Goal: Task Accomplishment & Management: Use online tool/utility

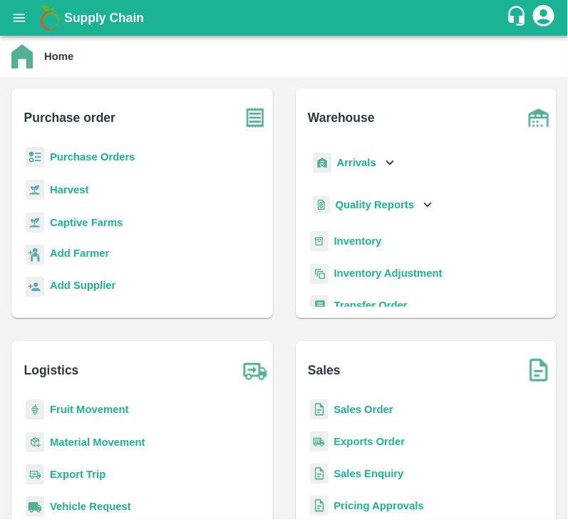
click at [83, 159] on b "Purchase Orders" at bounding box center [93, 156] width 86 height 11
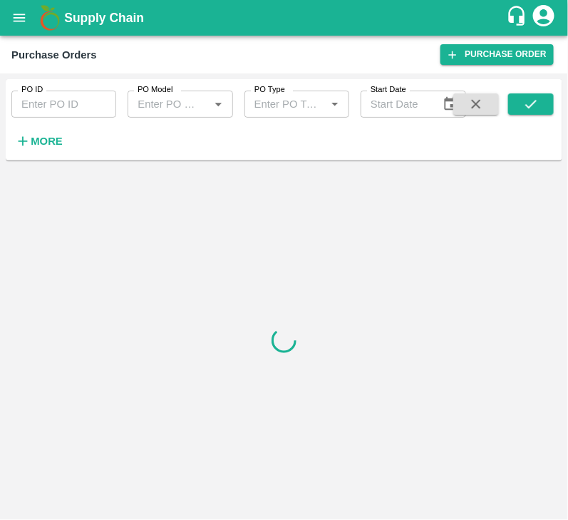
click at [39, 139] on strong "More" at bounding box center [47, 140] width 32 height 11
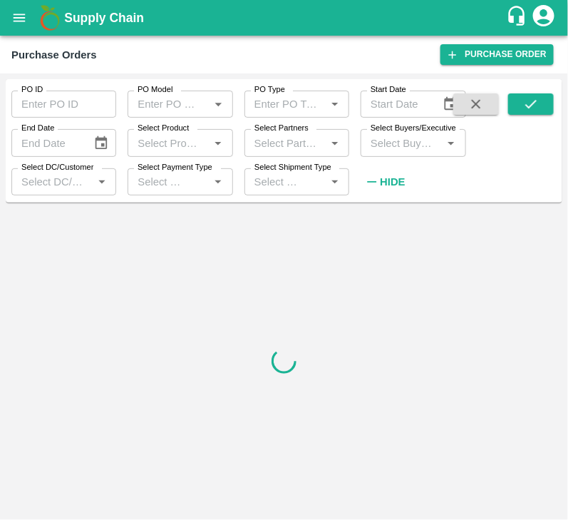
click at [386, 150] on input "Select Buyers/Executive" at bounding box center [401, 142] width 73 height 19
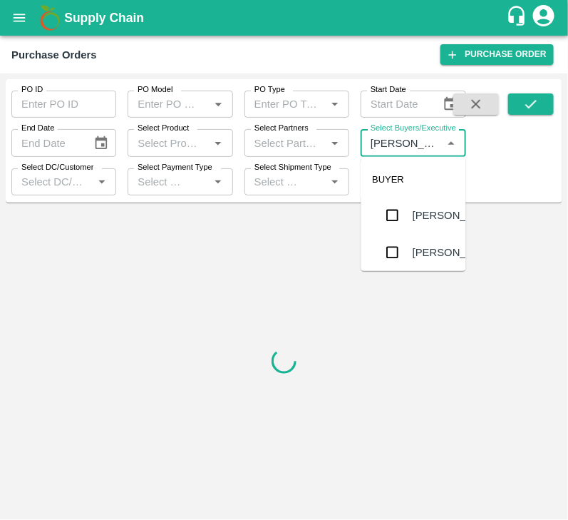
type input "LAVANU"
click at [400, 226] on input "checkbox" at bounding box center [392, 232] width 29 height 29
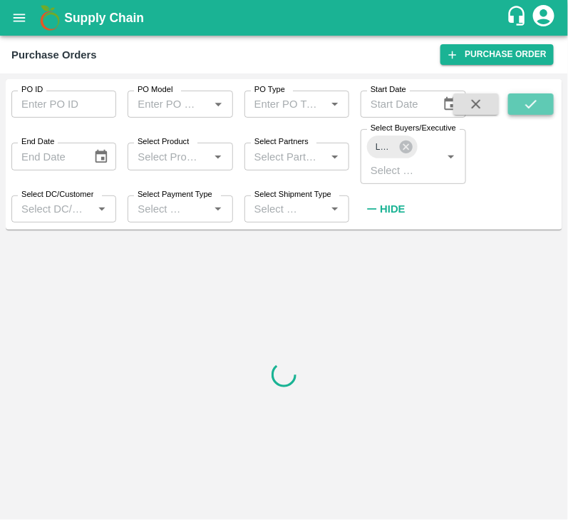
click at [527, 107] on icon "submit" at bounding box center [531, 104] width 16 height 16
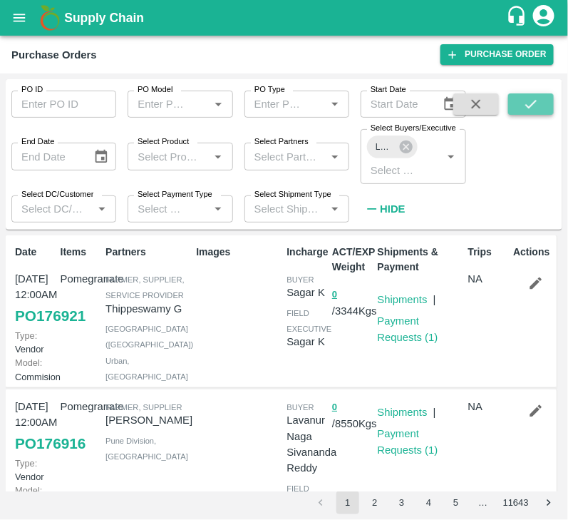
click at [534, 101] on icon "submit" at bounding box center [531, 104] width 16 height 16
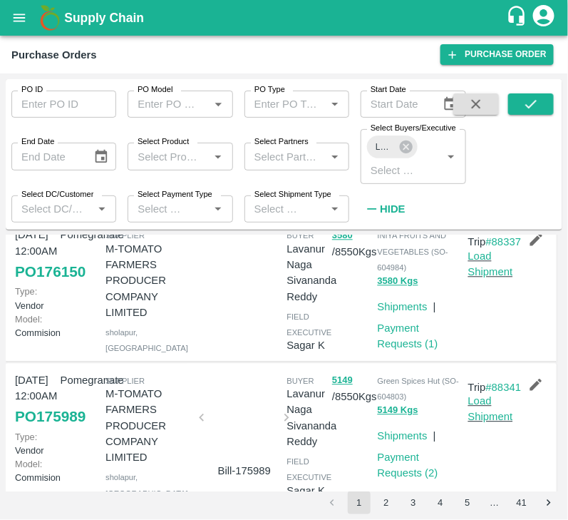
scroll to position [770, 0]
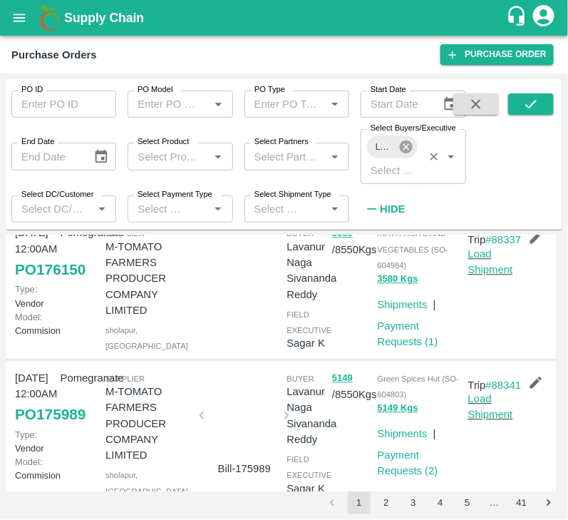
click at [404, 150] on icon at bounding box center [405, 146] width 13 height 13
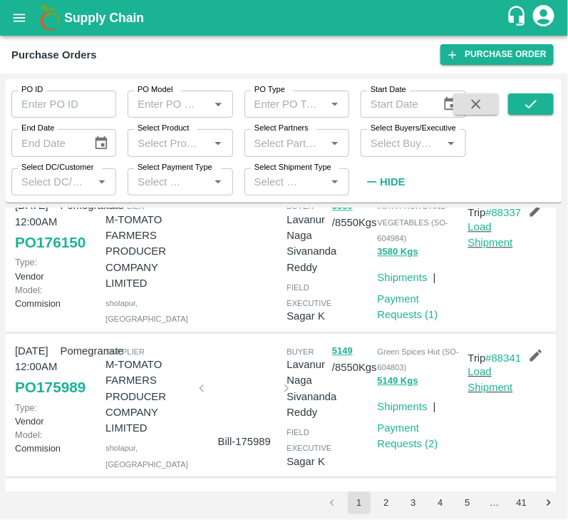
click at [403, 150] on input "Select Buyers/Executive" at bounding box center [401, 142] width 73 height 19
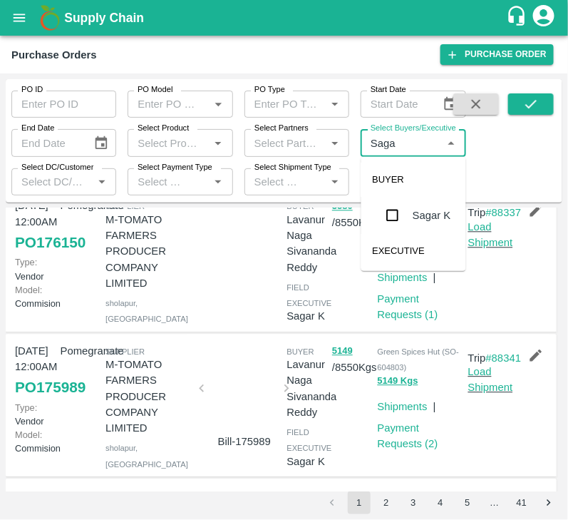
type input "Sagar"
click at [405, 212] on input "checkbox" at bounding box center [392, 215] width 29 height 29
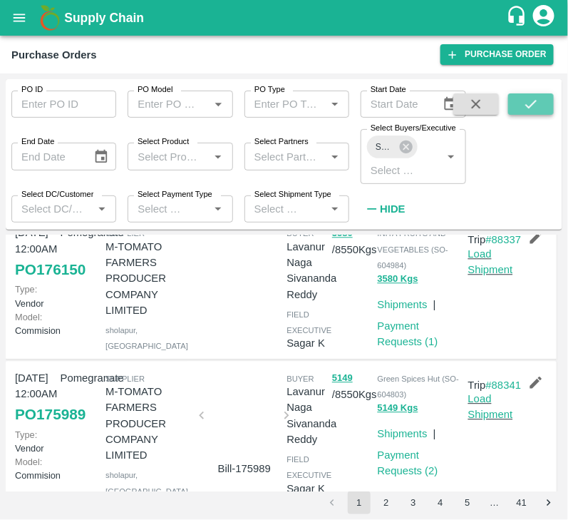
click at [538, 112] on button "submit" at bounding box center [531, 103] width 46 height 21
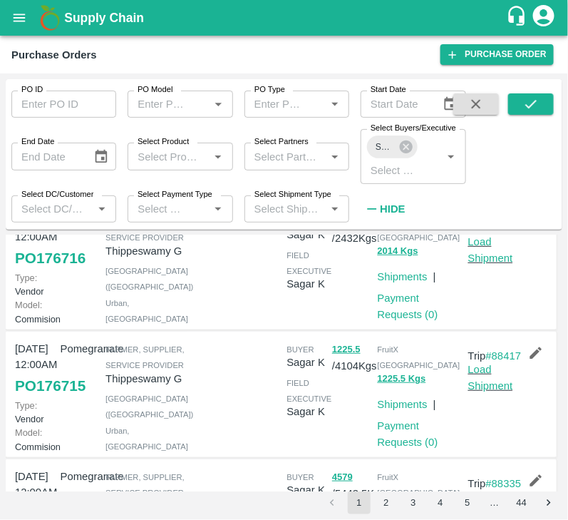
scroll to position [185, 0]
